Goal: Navigation & Orientation: Find specific page/section

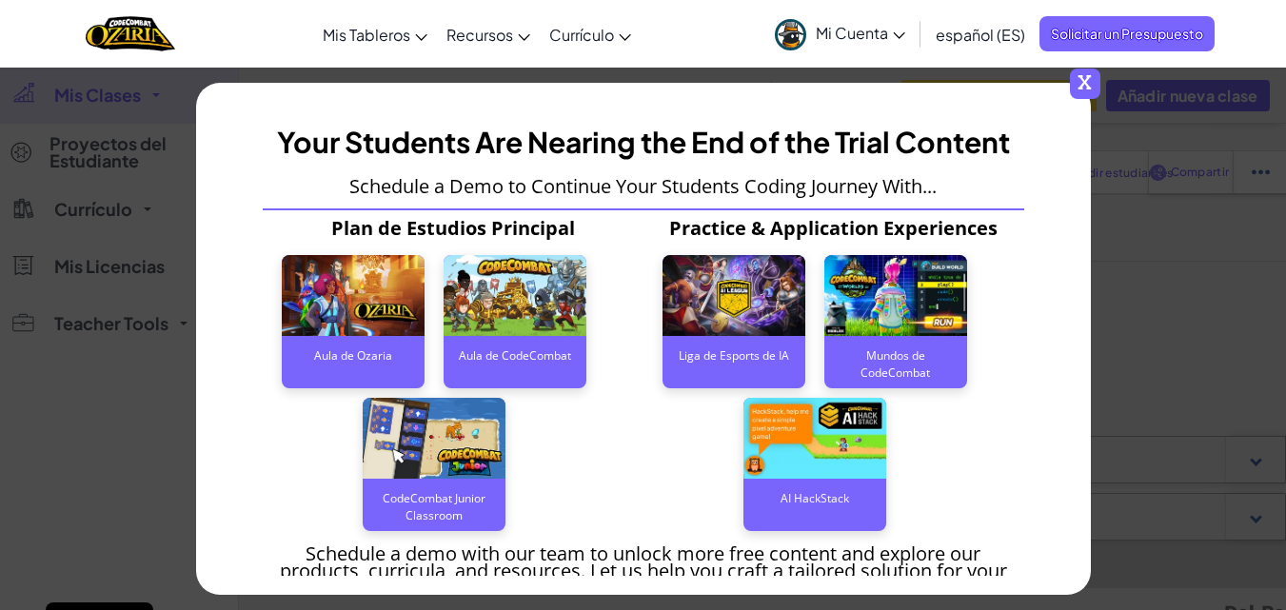
click at [1090, 86] on span "x" at bounding box center [1085, 84] width 30 height 30
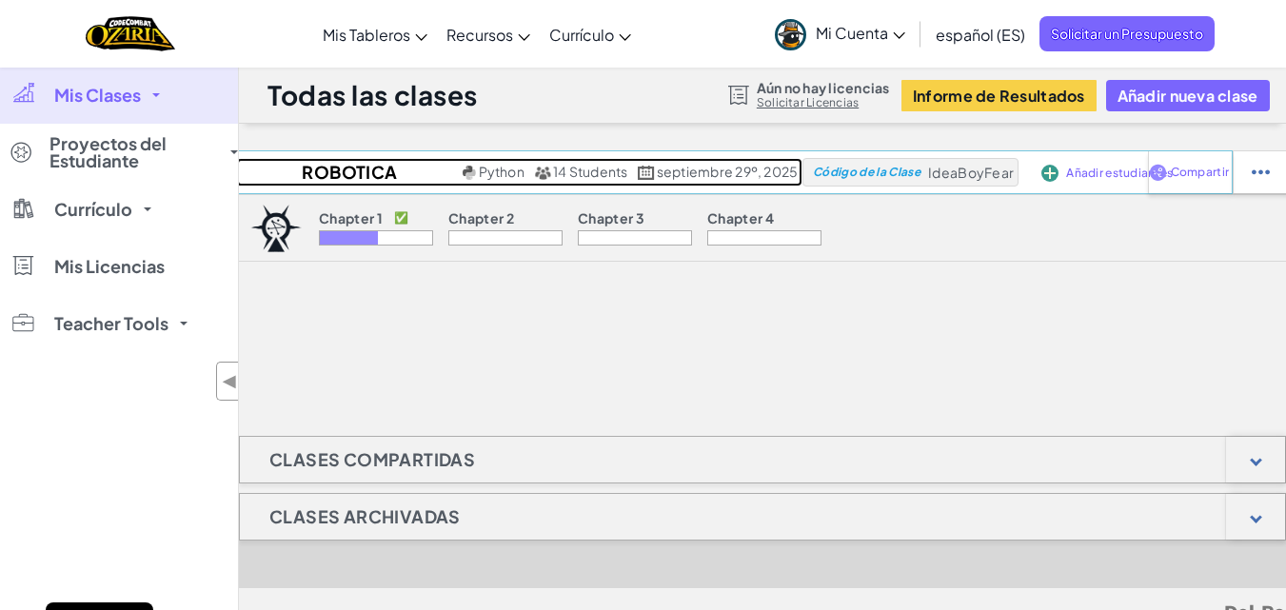
click at [573, 175] on span "14 Students" at bounding box center [590, 171] width 75 height 17
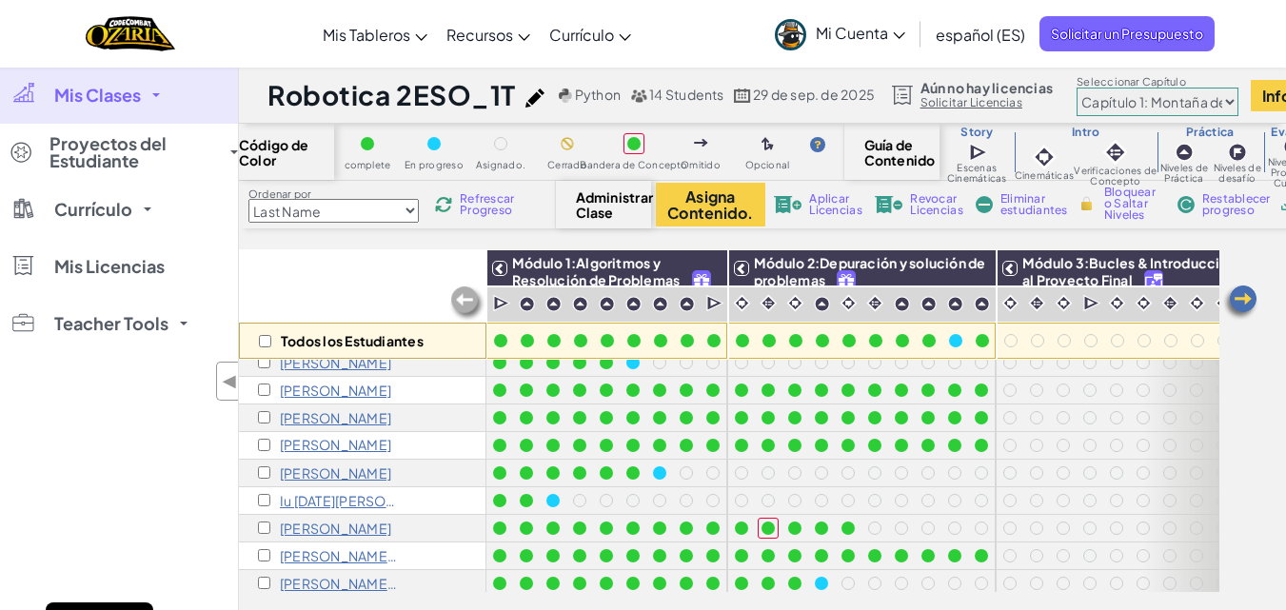
scroll to position [170, 0]
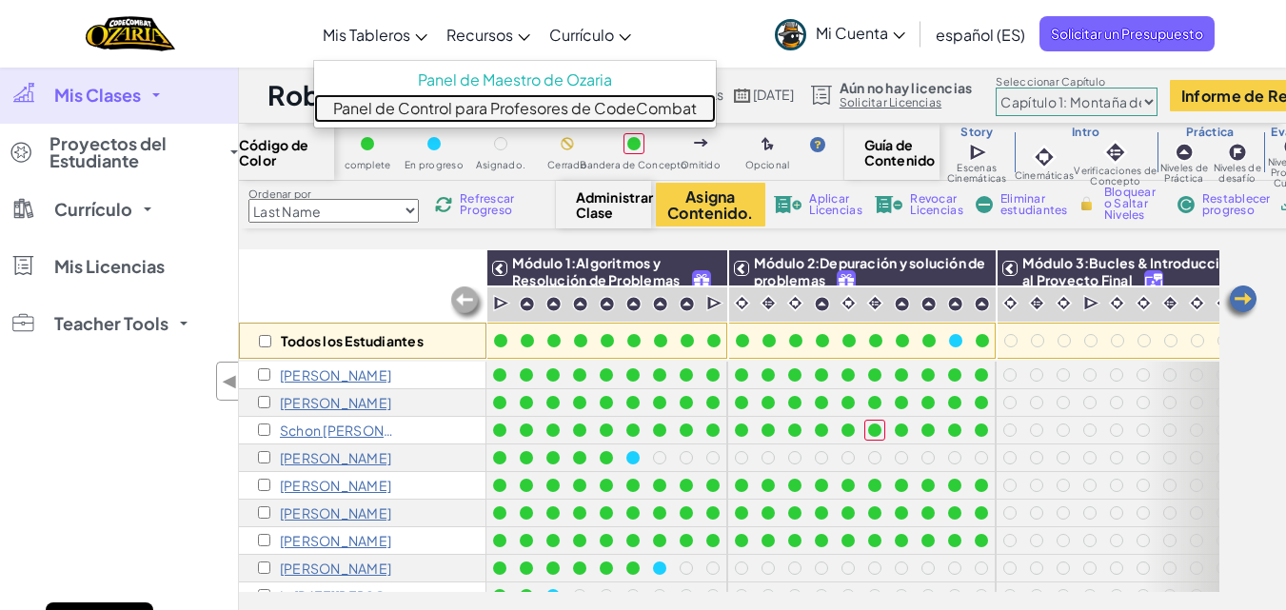
click at [483, 110] on link "Panel de Control para Profesores de CodeCombat" at bounding box center [515, 108] width 402 height 29
